Goal: Transaction & Acquisition: Purchase product/service

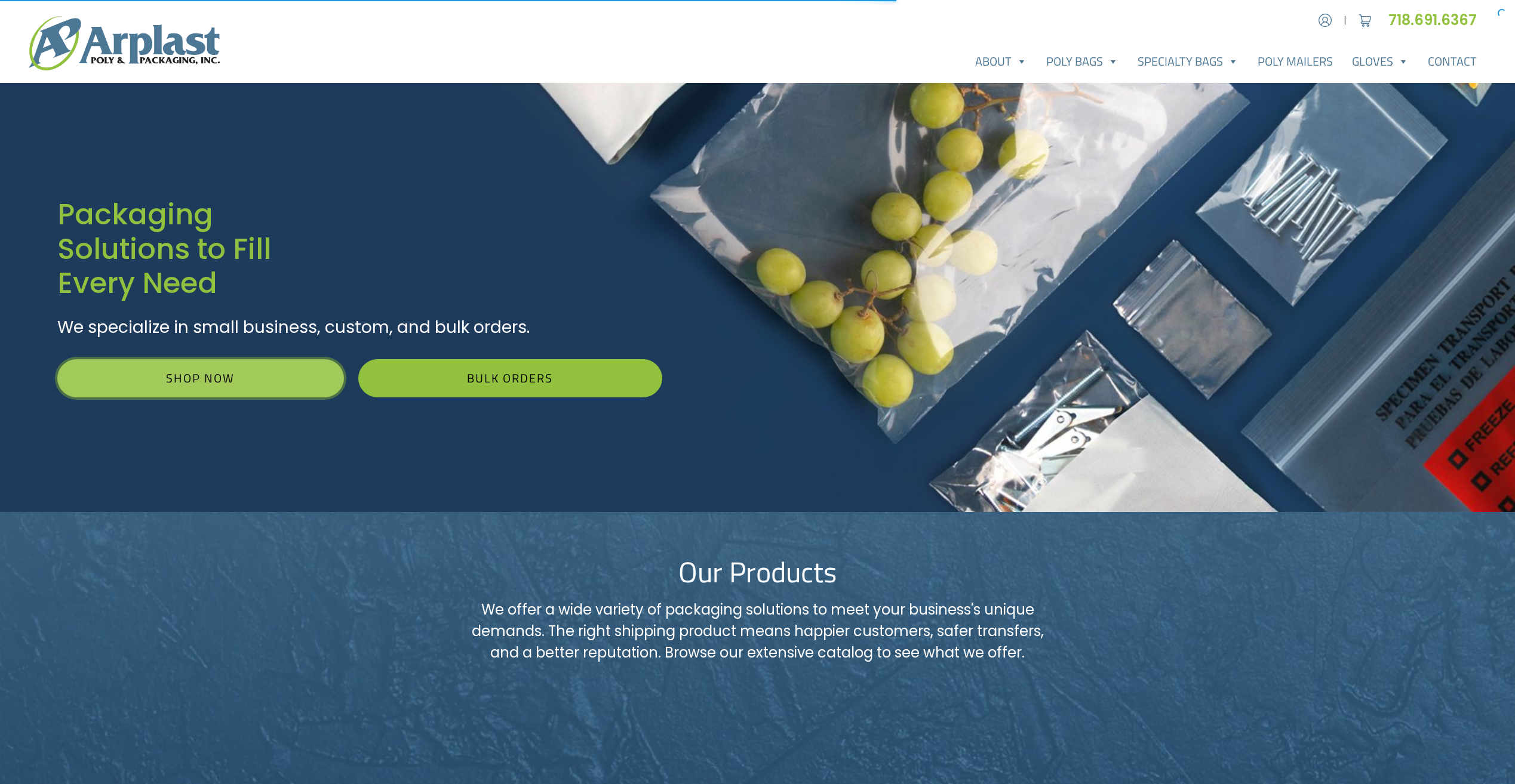
click at [256, 390] on link "Shop Now" at bounding box center [201, 378] width 287 height 38
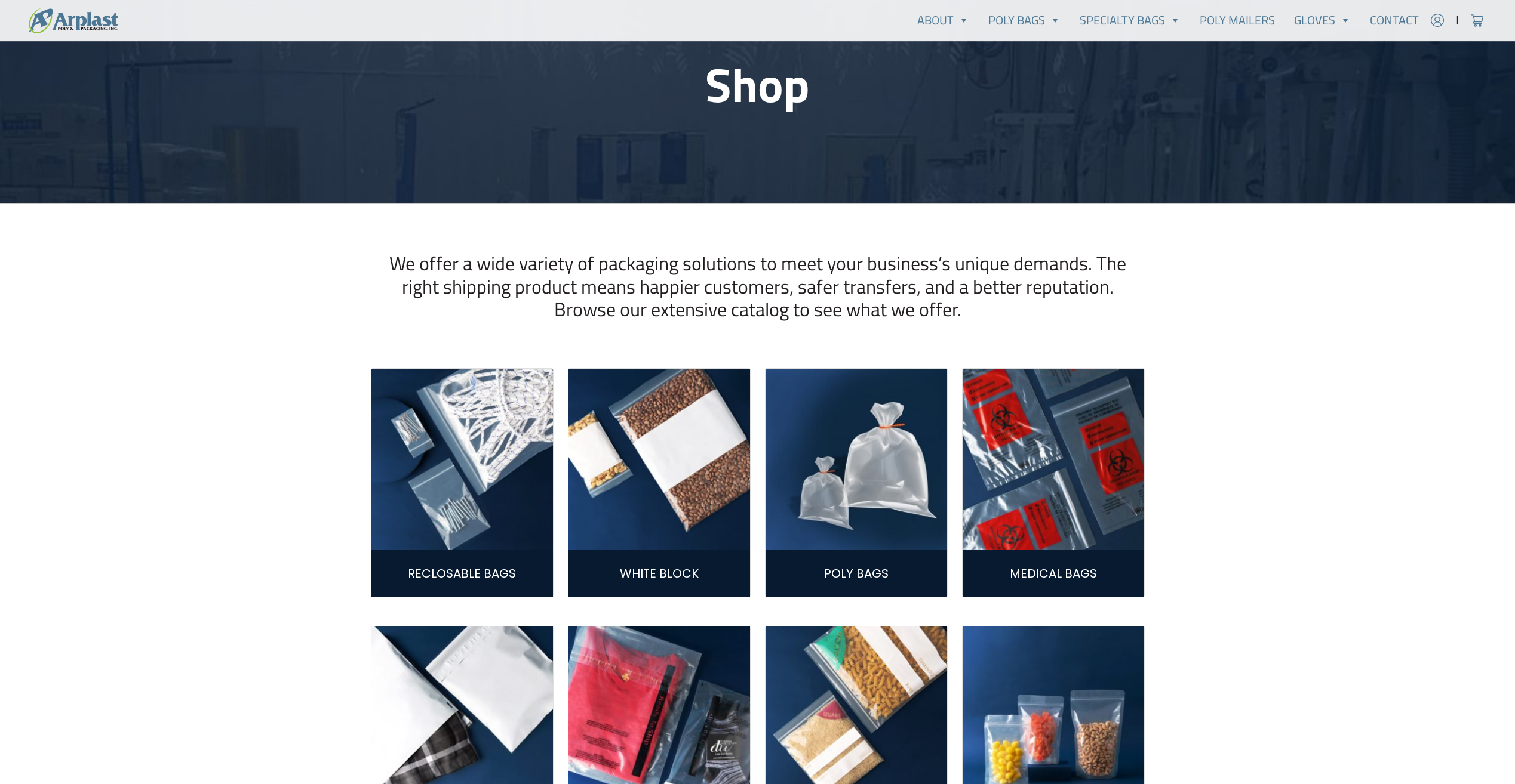
scroll to position [120, 0]
click at [859, 568] on link "Poly Bags" at bounding box center [856, 573] width 64 height 17
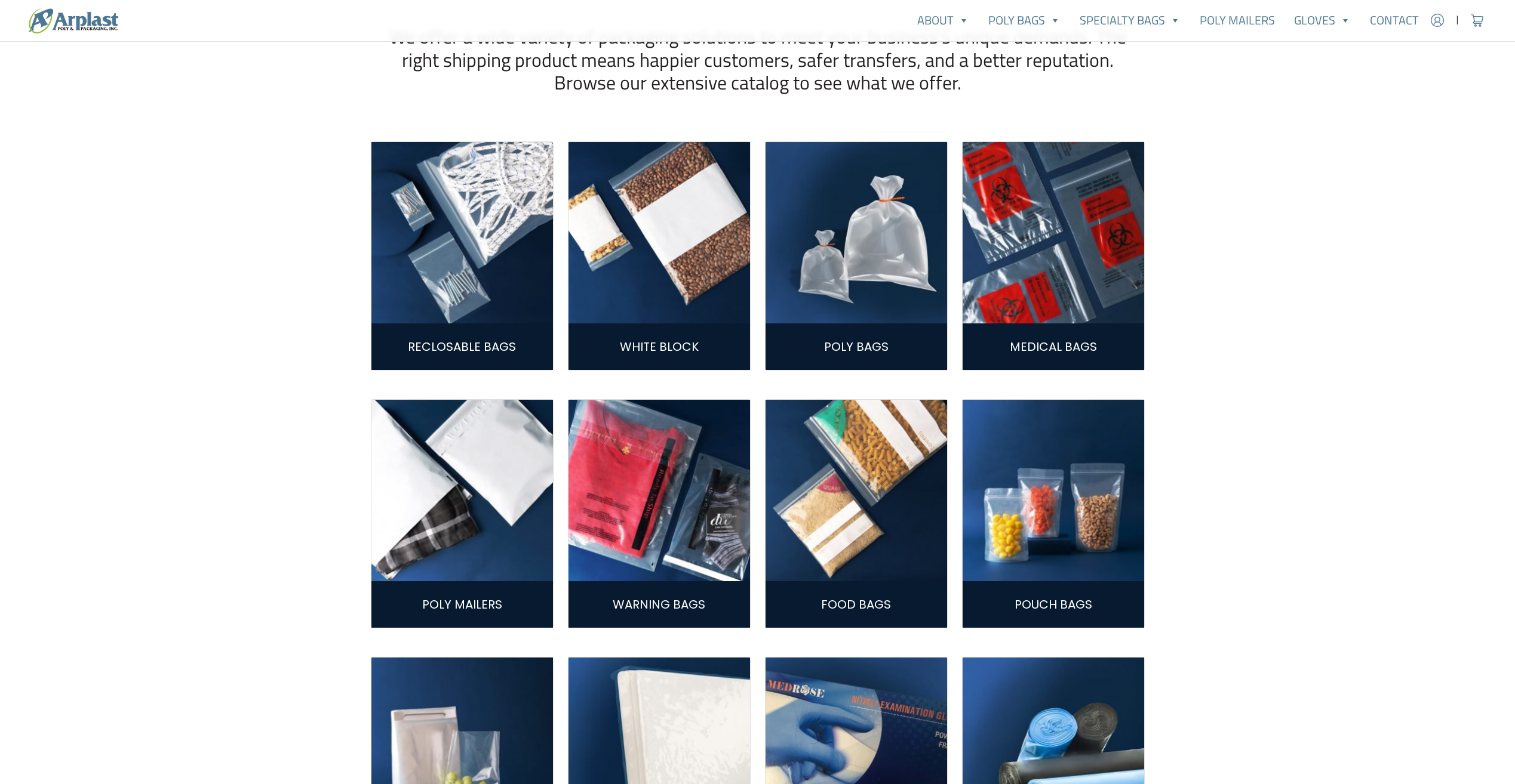
scroll to position [358, 0]
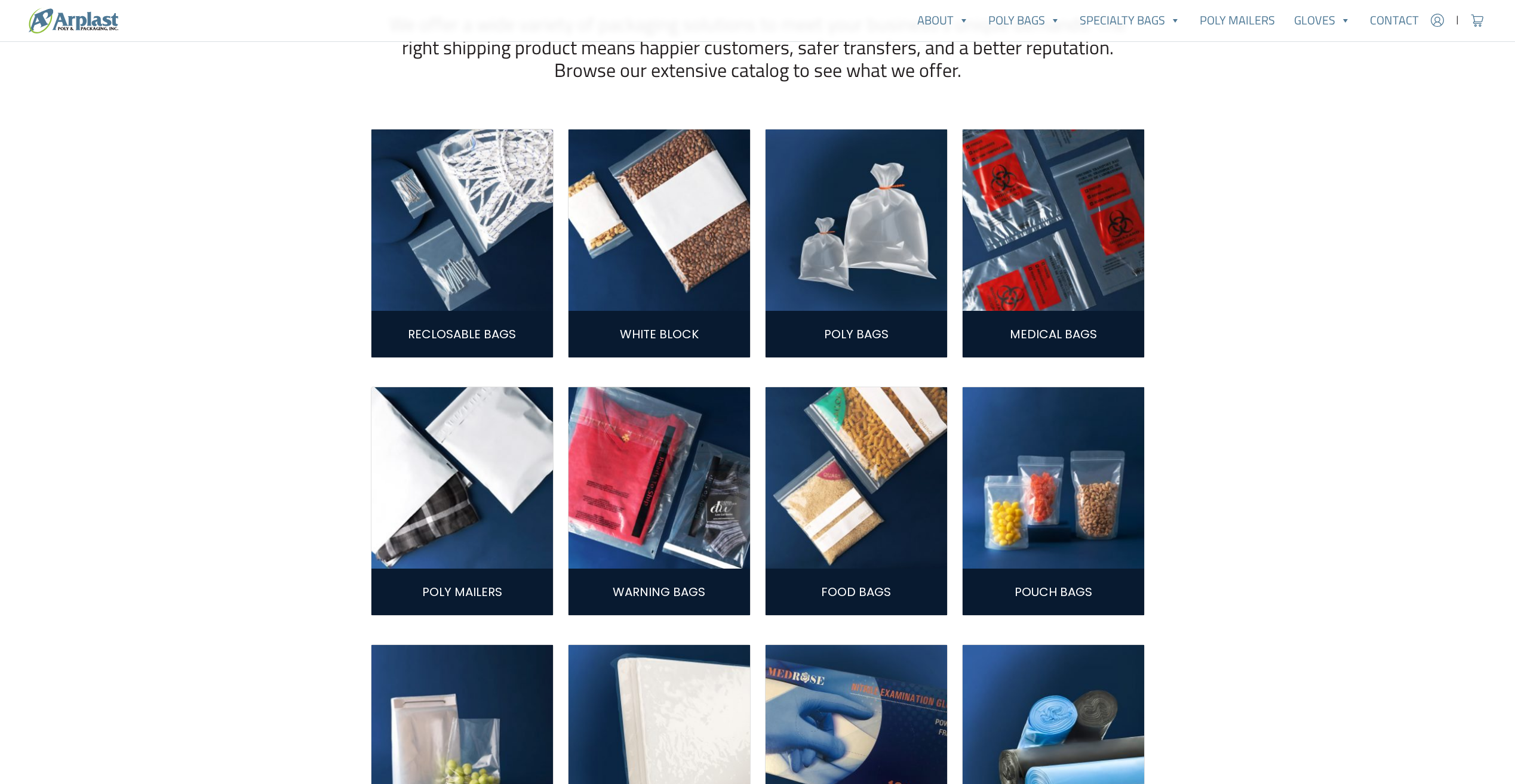
click at [457, 493] on img at bounding box center [463, 478] width 182 height 182
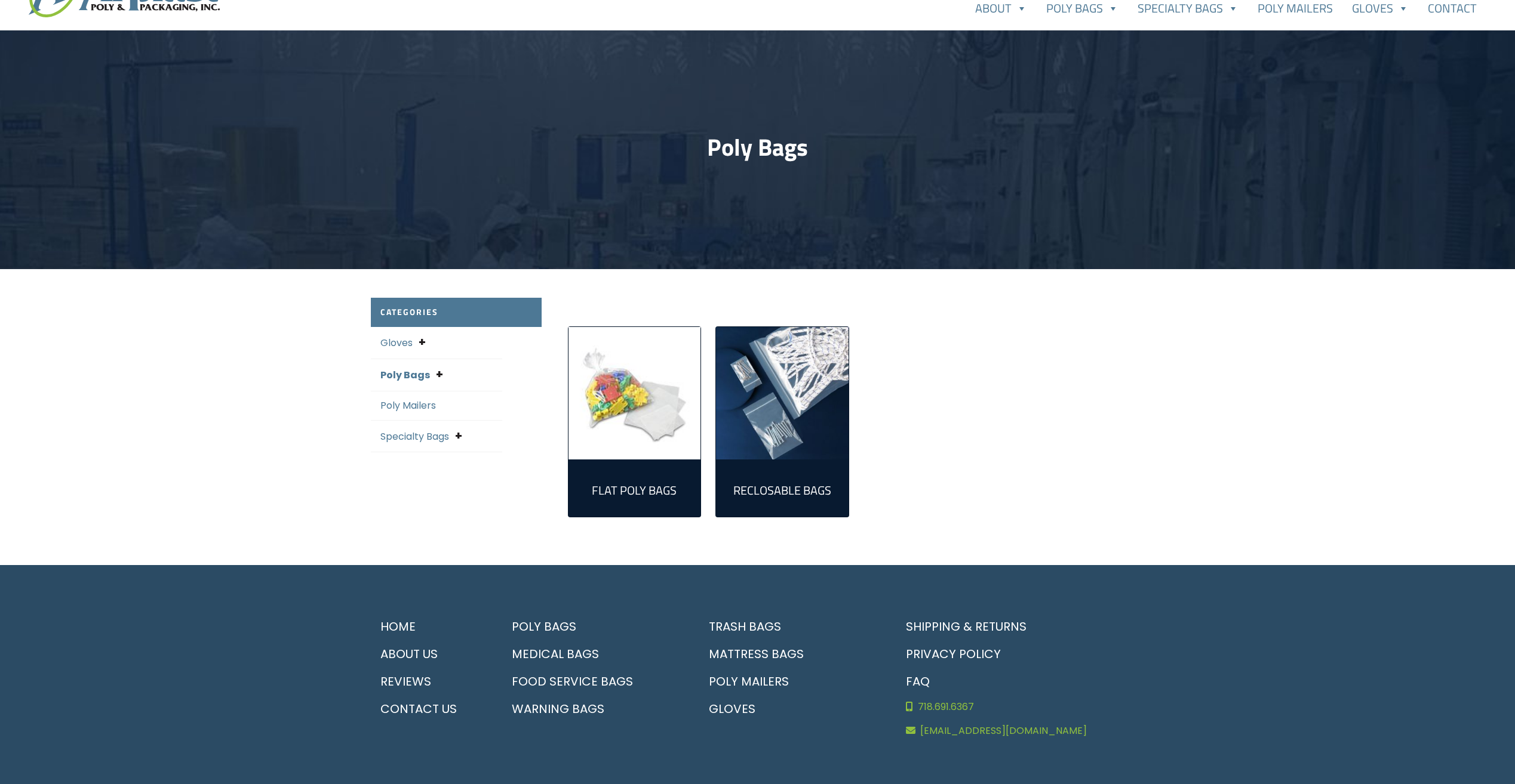
scroll to position [60, 0]
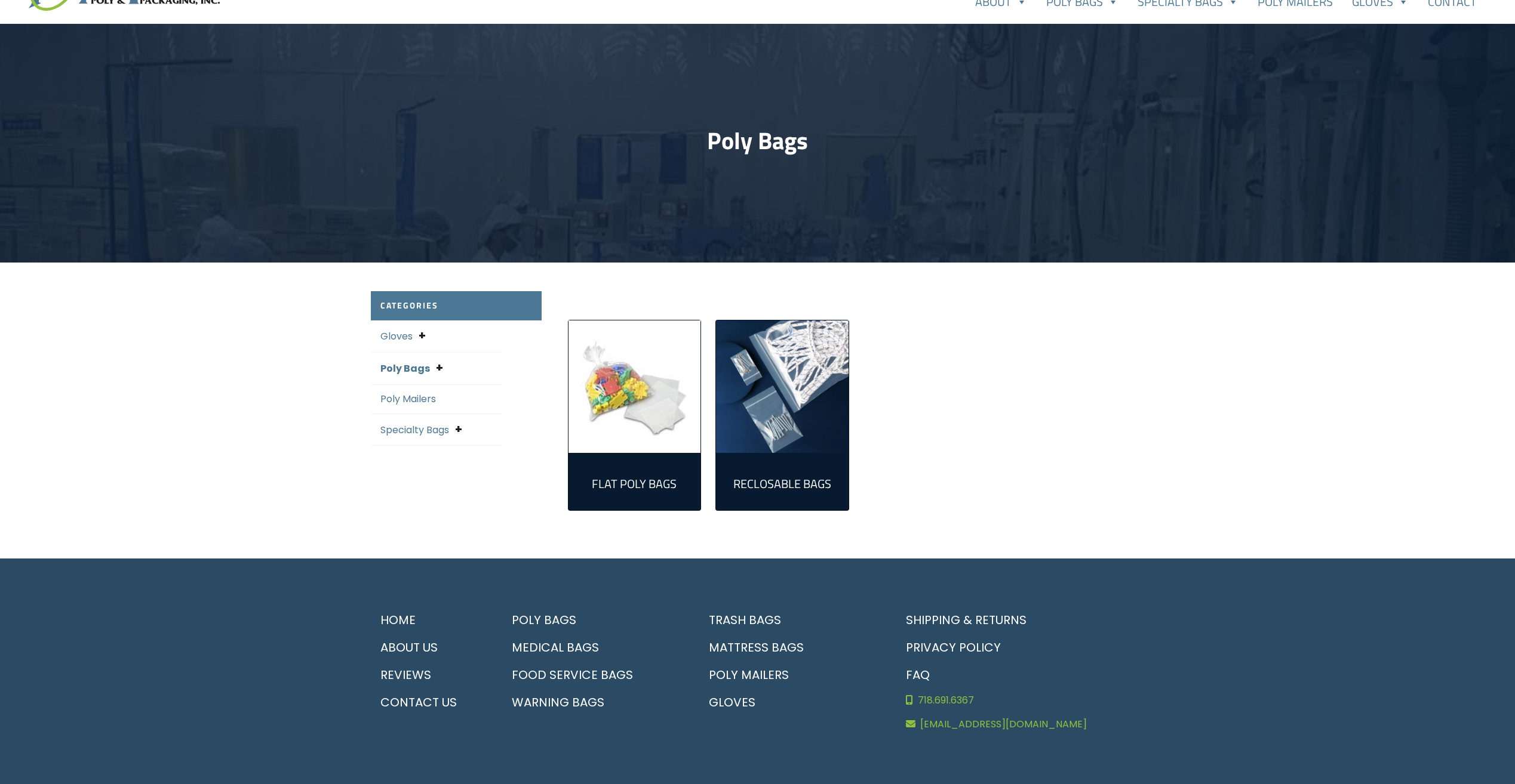
click at [653, 483] on h2 "Flat Poly Bags (305)" at bounding box center [635, 484] width 114 height 14
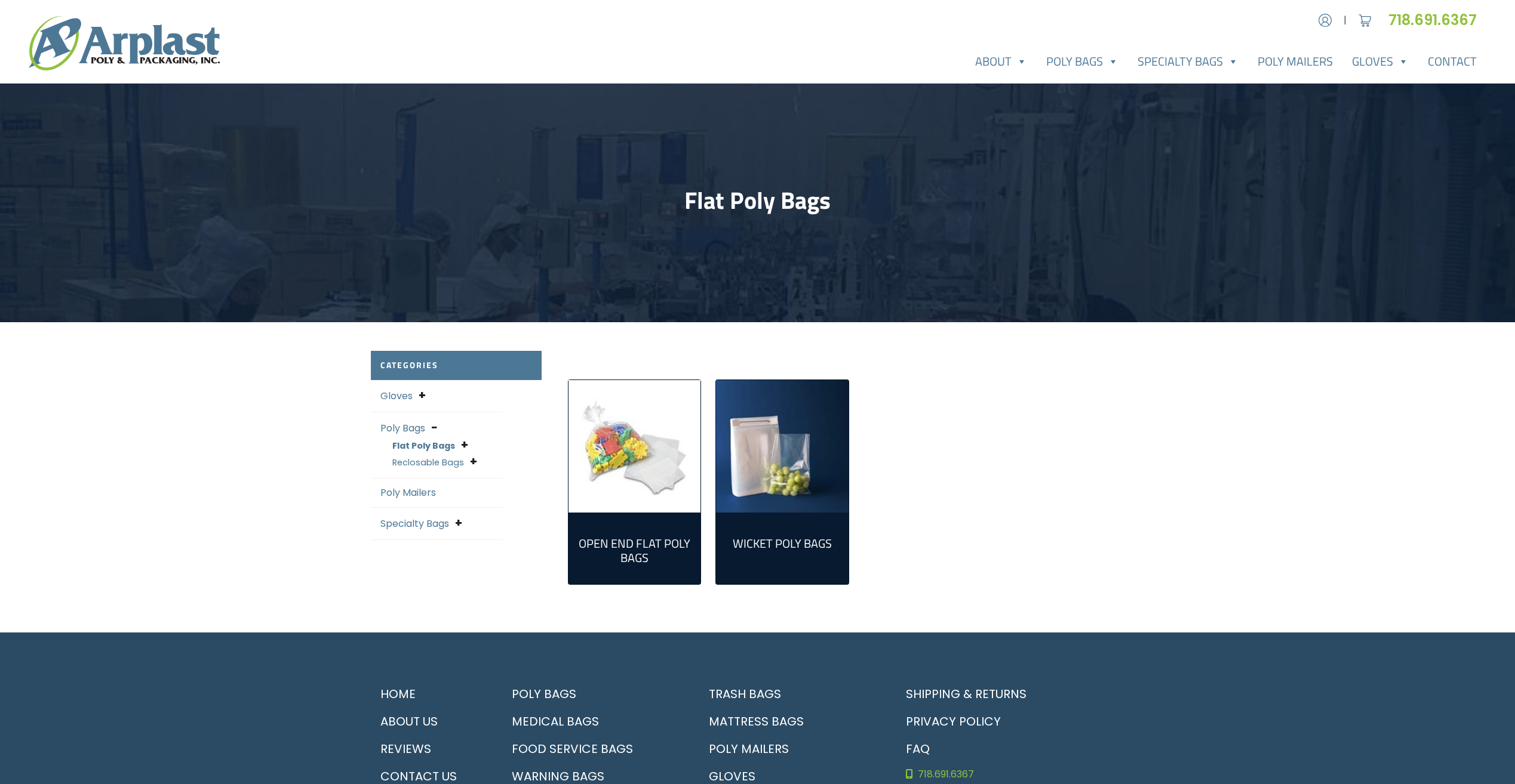
click at [649, 546] on h2 "Open End Flat Poly Bags (298)" at bounding box center [635, 551] width 114 height 29
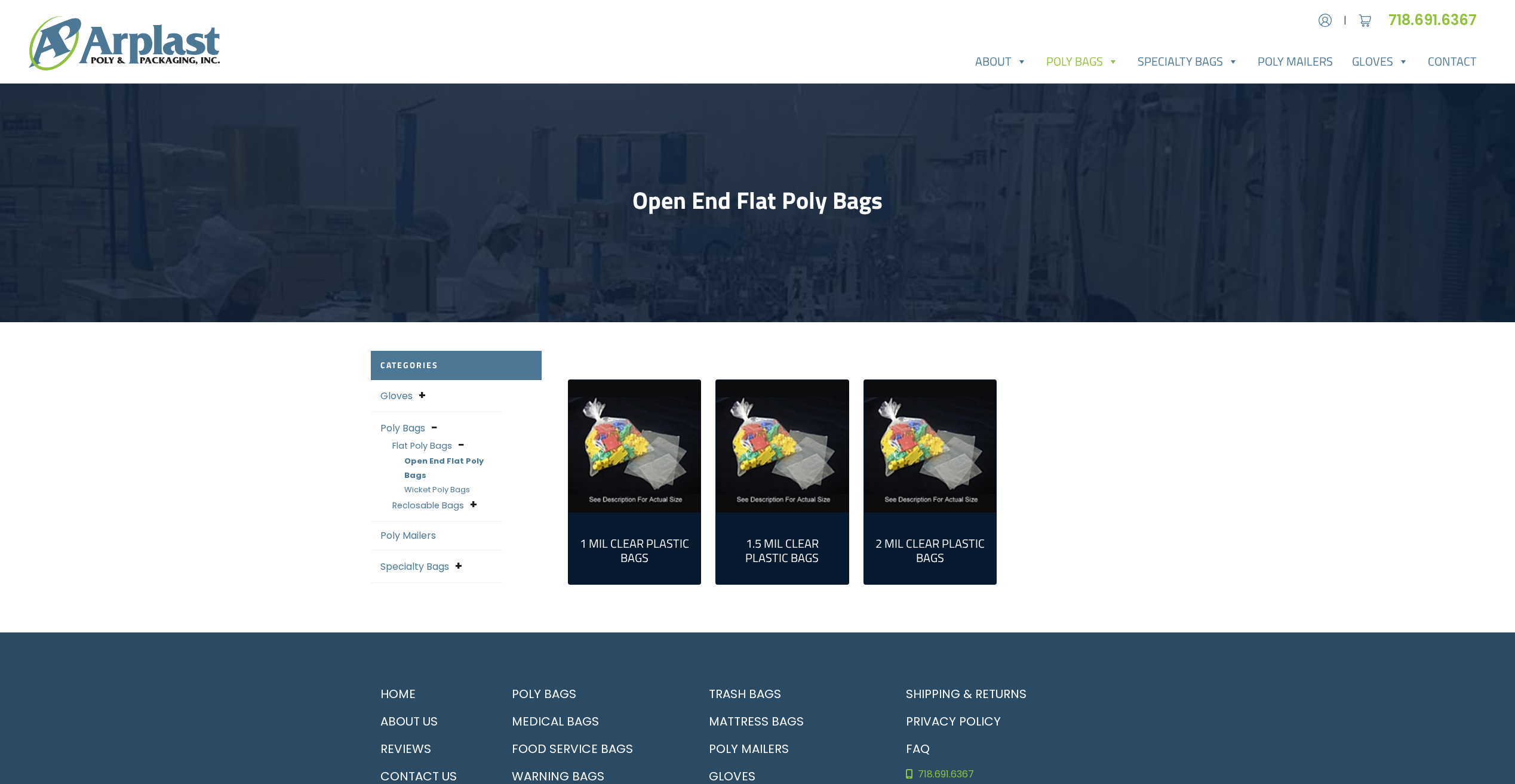
click at [912, 555] on h2 "2 Mil Clear Plastic Bags (124)" at bounding box center [931, 551] width 114 height 29
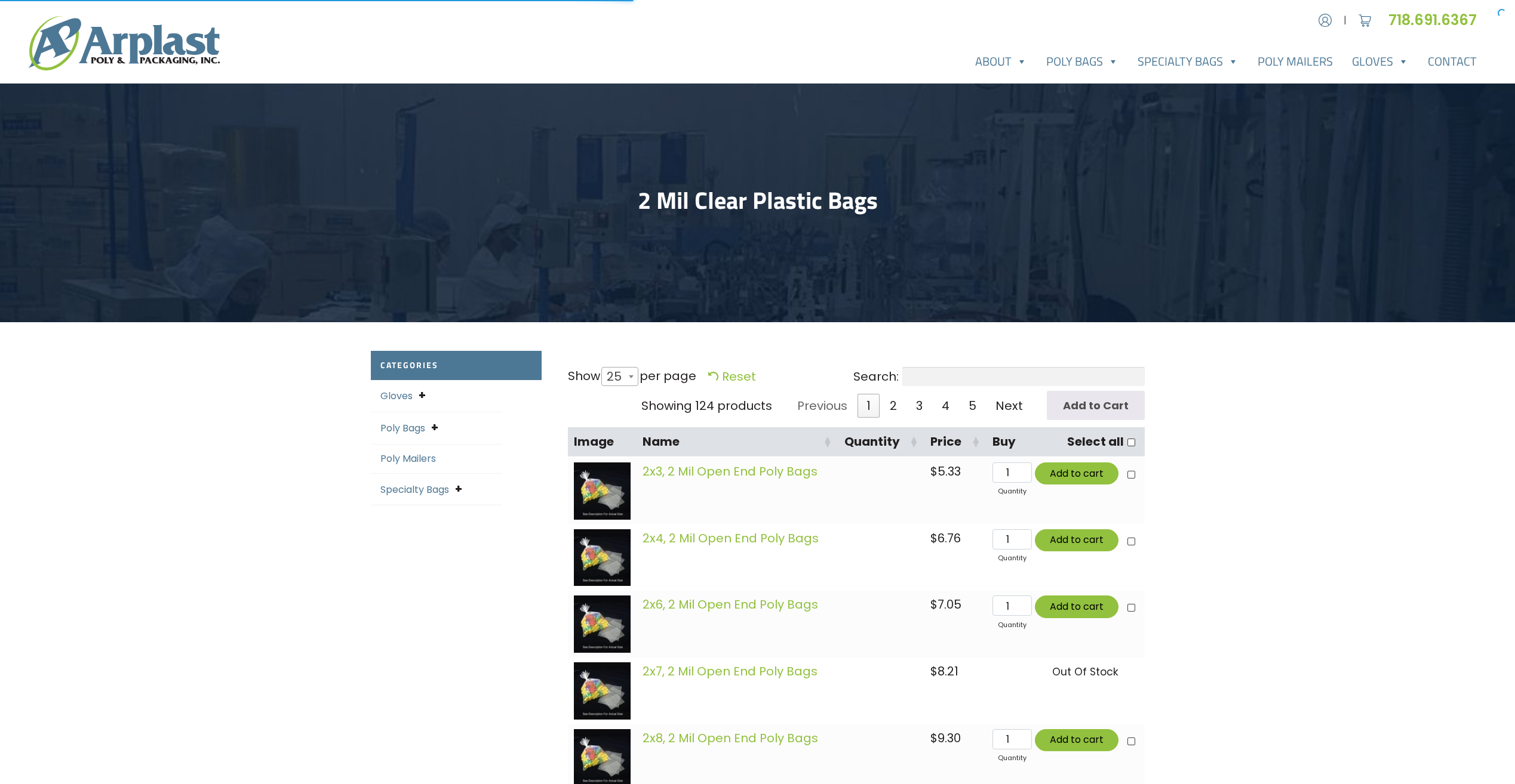
select select "25"
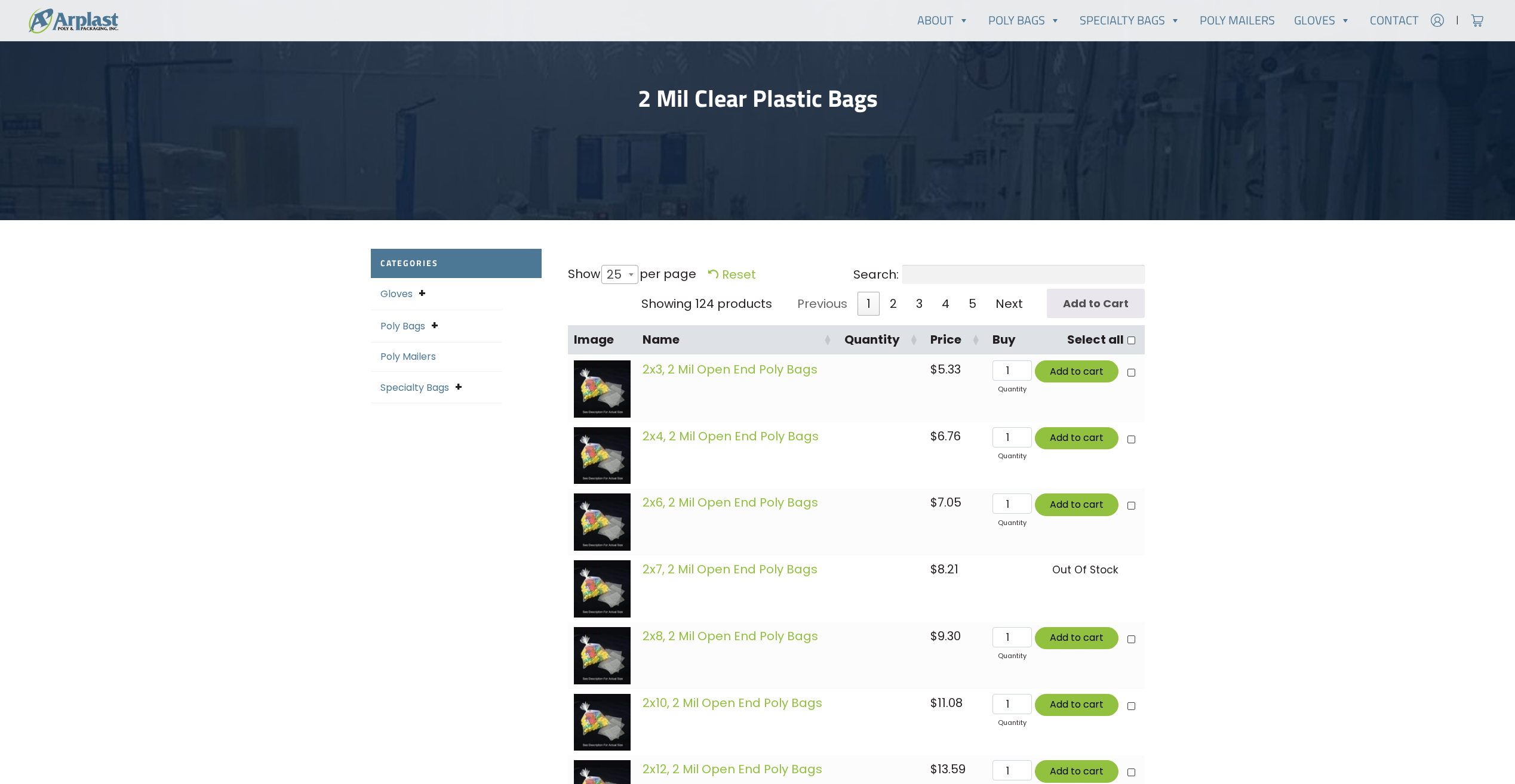
scroll to position [120, 0]
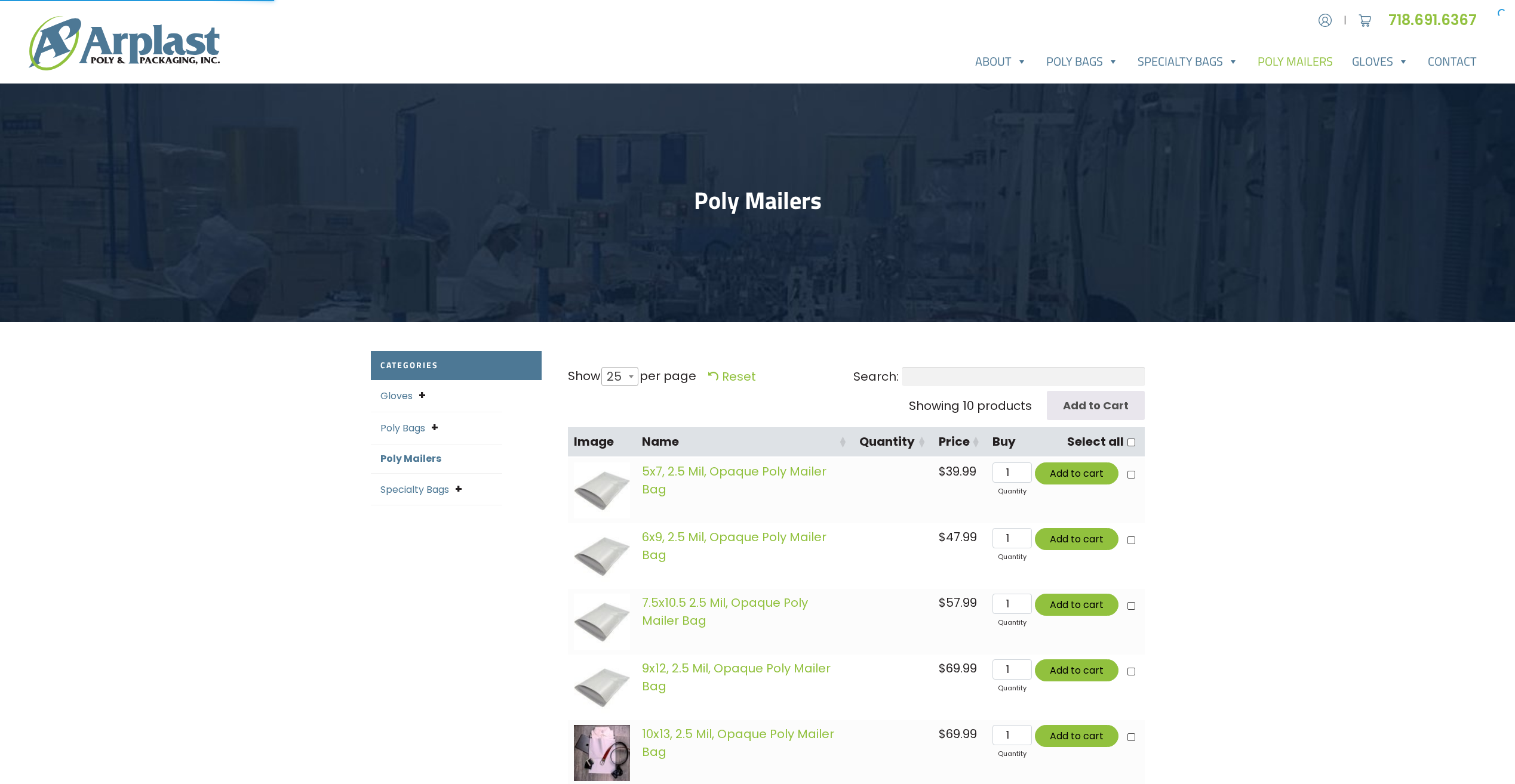
select select "25"
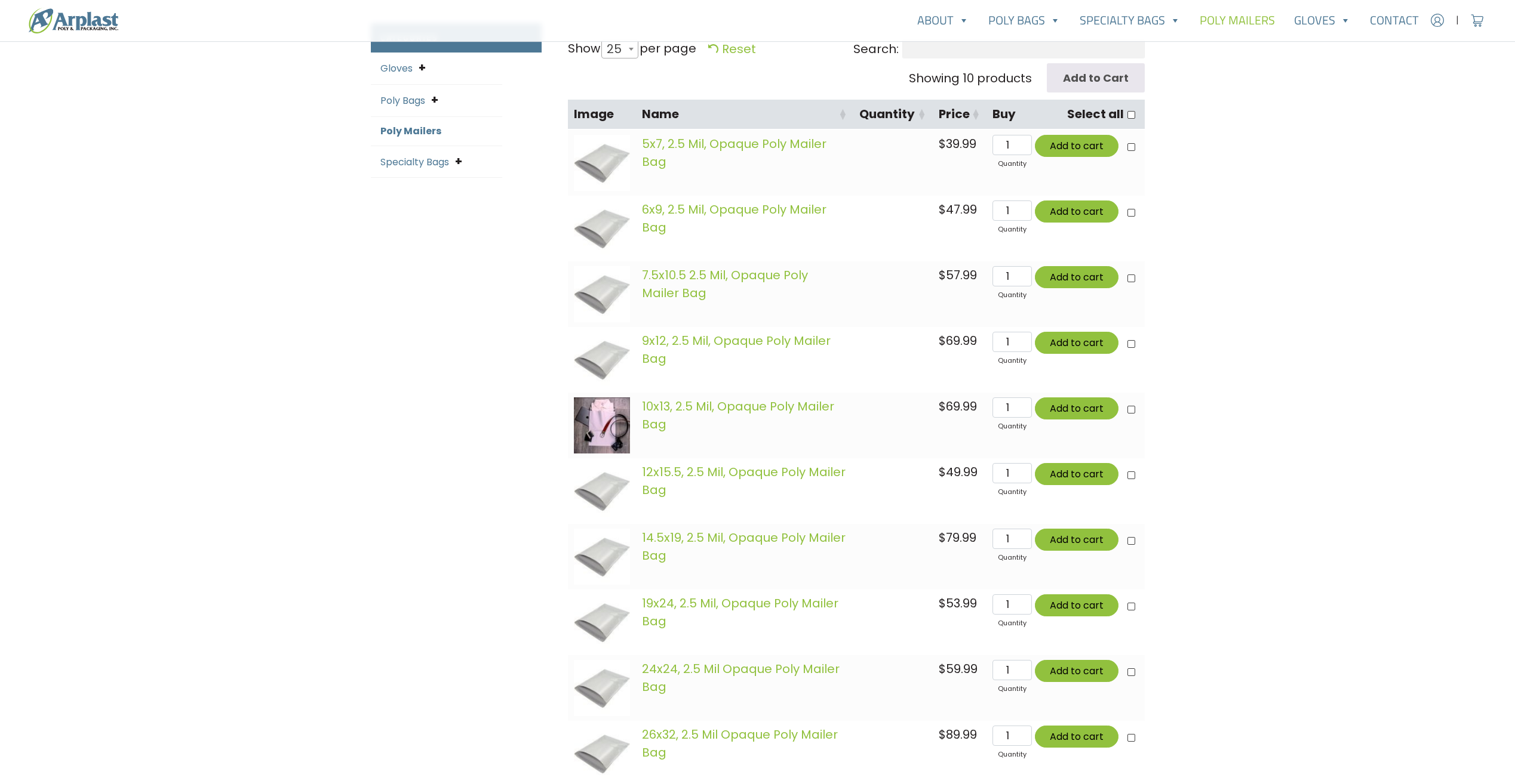
scroll to position [239, 0]
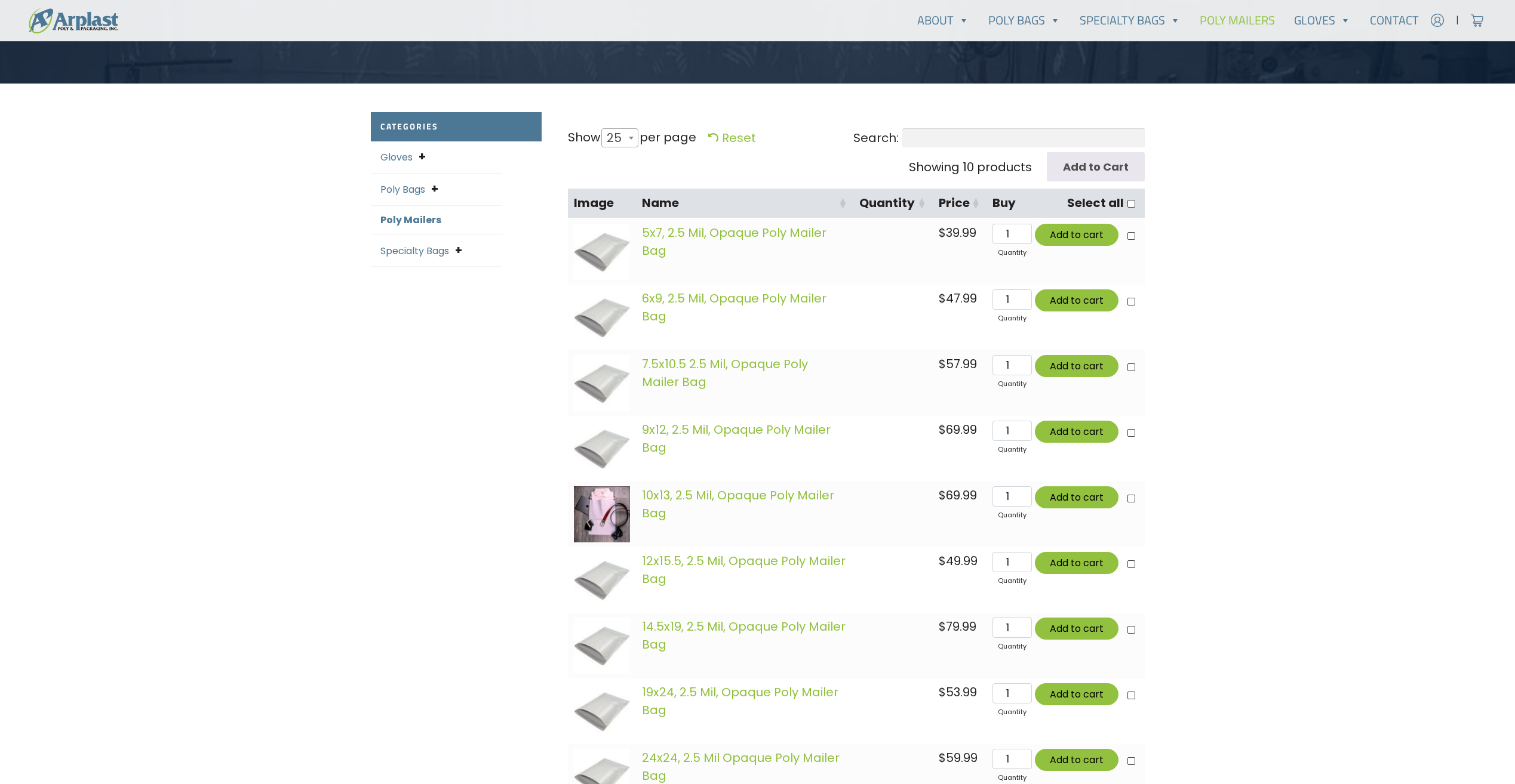
drag, startPoint x: 865, startPoint y: 234, endPoint x: 927, endPoint y: 239, distance: 62.2
click at [927, 239] on td at bounding box center [893, 251] width 79 height 66
drag, startPoint x: 891, startPoint y: 230, endPoint x: 833, endPoint y: 221, distance: 58.7
click at [833, 221] on tr "5x7, 2.5 Mil, Opaque Poly Mailer Bag $ 39.99 5x7, 2.5 Mil, Opaque Poly Mailer B…" at bounding box center [856, 251] width 577 height 66
drag, startPoint x: 833, startPoint y: 221, endPoint x: 771, endPoint y: 231, distance: 62.8
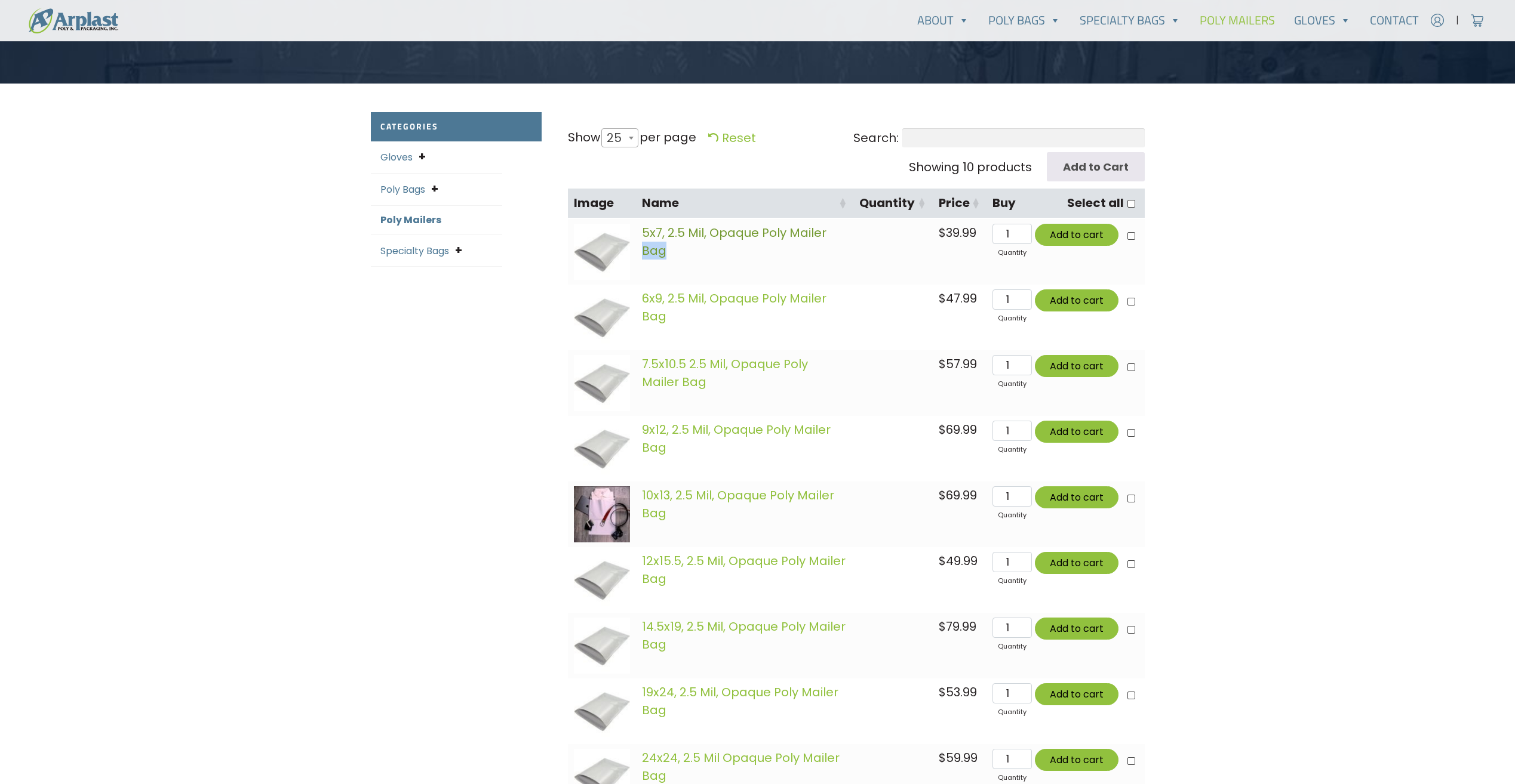
click at [771, 231] on link "5x7, 2.5 Mil, Opaque Poly Mailer Bag" at bounding box center [734, 242] width 185 height 35
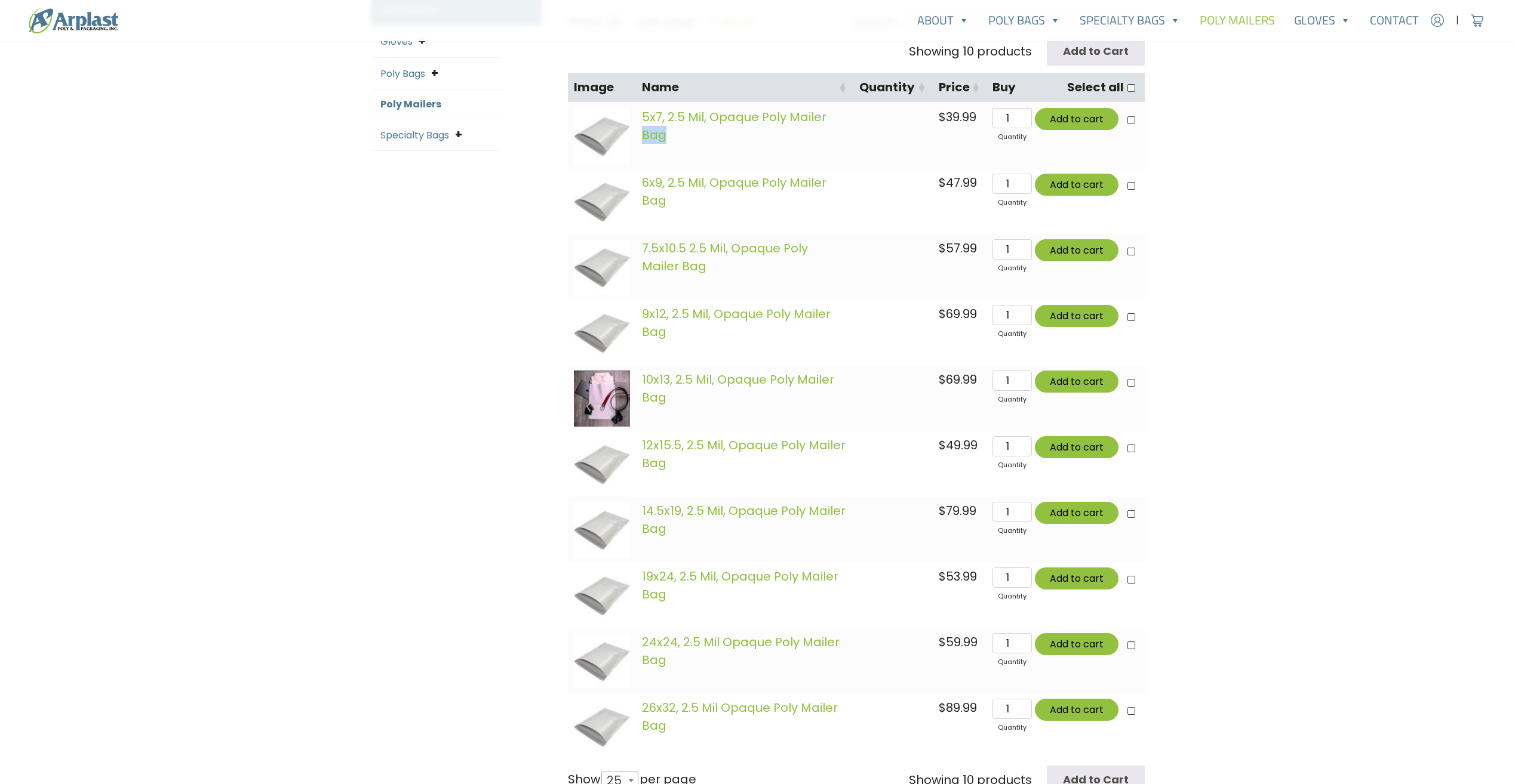
scroll to position [358, 0]
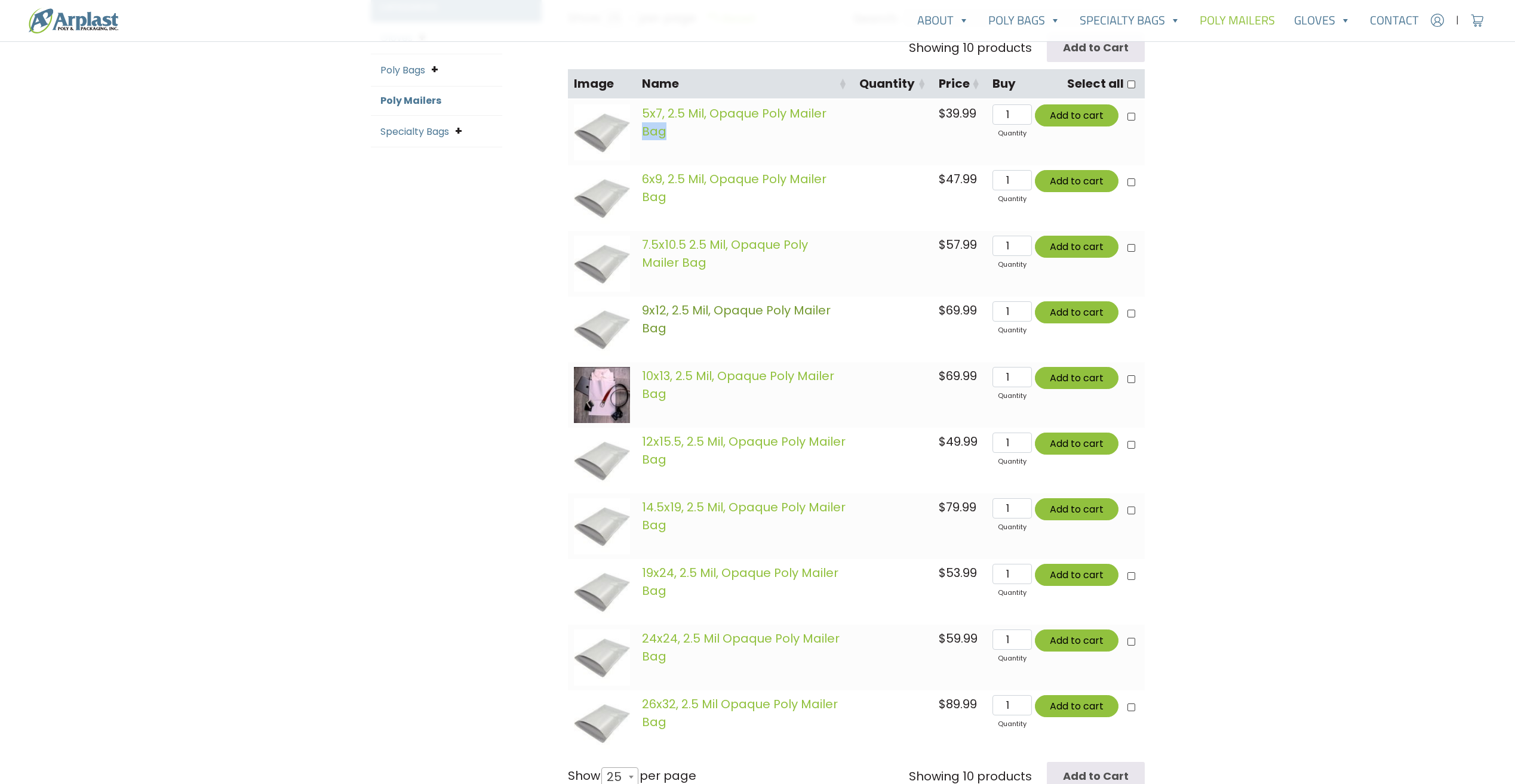
click at [758, 315] on link "9x12, 2.5 Mil, Opaque Poly Mailer Bag" at bounding box center [736, 319] width 189 height 35
